Goal: Transaction & Acquisition: Purchase product/service

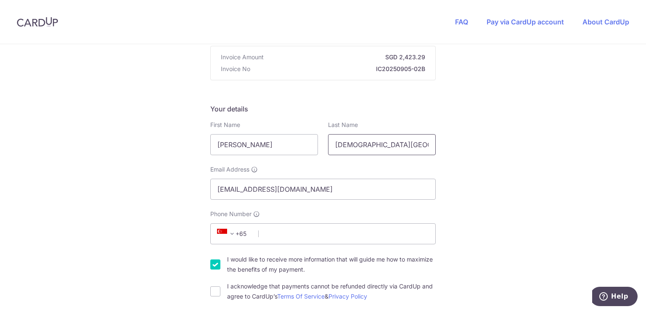
scroll to position [0, 4]
drag, startPoint x: 347, startPoint y: 145, endPoint x: 483, endPoint y: 137, distance: 136.2
type input "Yeo"
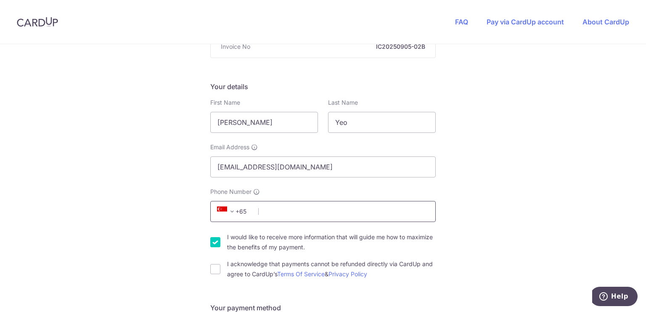
scroll to position [126, 0]
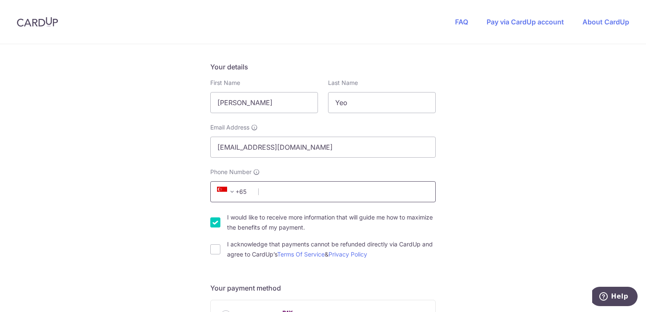
click at [321, 192] on input "Phone Number" at bounding box center [323, 191] width 226 height 21
type input "97328677"
click at [212, 248] on input "I acknowledge that payments cannot be refunded directly via CardUp and agree to…" at bounding box center [215, 249] width 10 height 10
checkbox input "true"
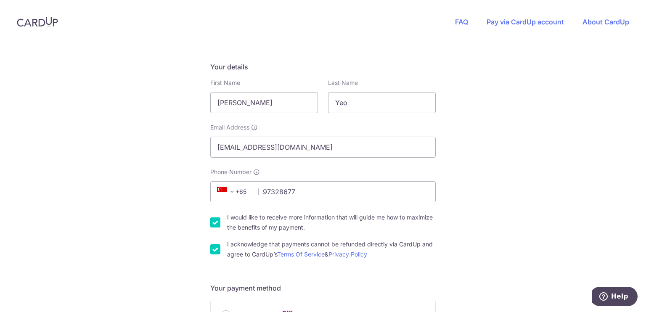
click at [212, 224] on input "I would like to receive more information that will guide me how to maximize the…" at bounding box center [215, 223] width 10 height 10
checkbox input "false"
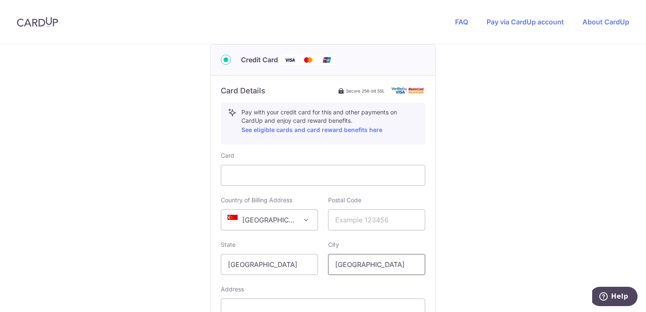
scroll to position [463, 0]
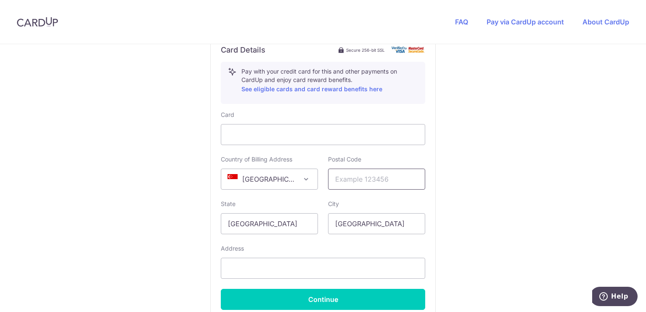
click at [394, 181] on input "text" at bounding box center [376, 179] width 97 height 21
type input "439365"
click at [340, 263] on input "text" at bounding box center [323, 268] width 205 height 21
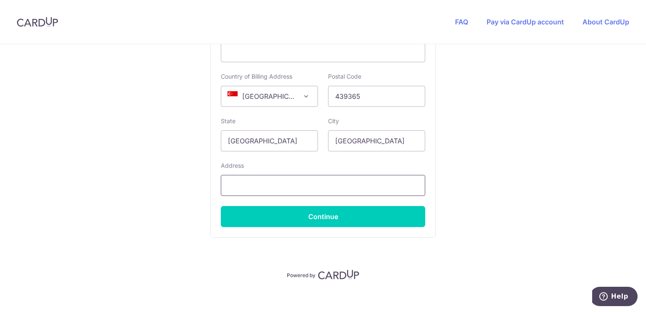
scroll to position [547, 0]
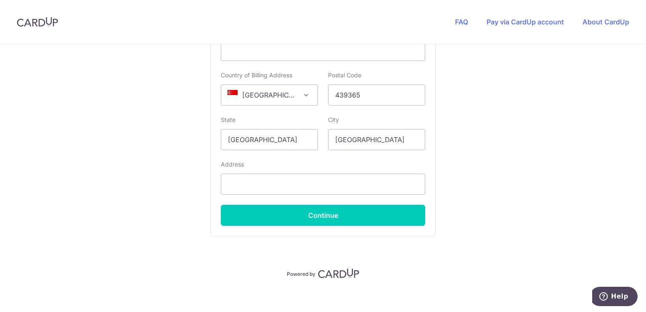
click at [398, 183] on input "text" at bounding box center [323, 184] width 205 height 21
click at [302, 186] on input "[STREET_ADDRESS]" at bounding box center [323, 184] width 205 height 21
type input "[STREET_ADDRESS]"
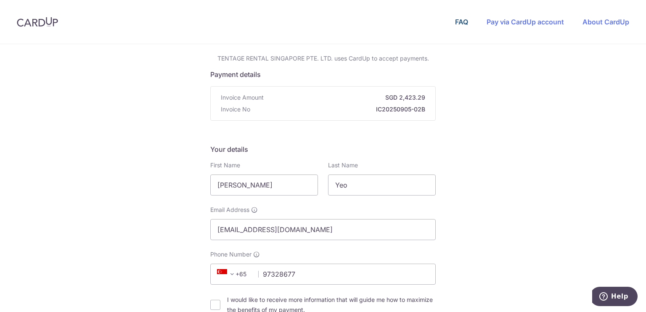
scroll to position [0, 0]
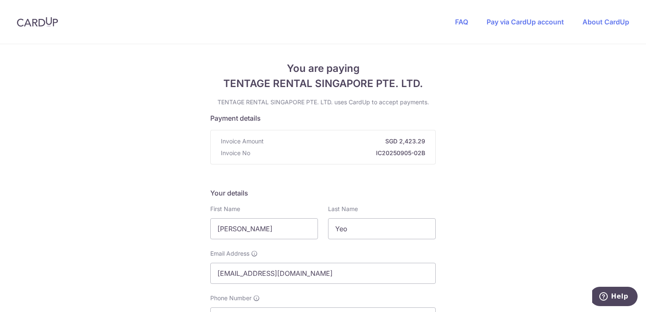
drag, startPoint x: 397, startPoint y: 140, endPoint x: 422, endPoint y: 140, distance: 24.4
click at [422, 140] on strong "SGD 2,423.29" at bounding box center [346, 141] width 158 height 8
copy strong "2,423.29"
